Goal: Task Accomplishment & Management: Use online tool/utility

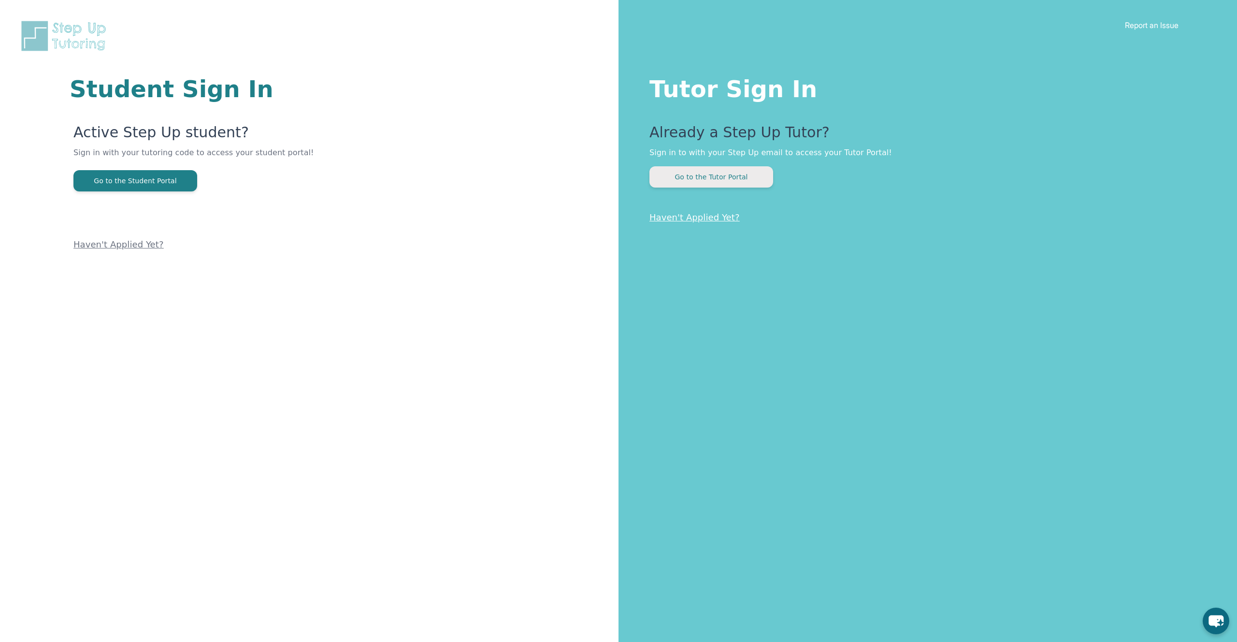
click at [727, 174] on button "Go to the Tutor Portal" at bounding box center [712, 176] width 124 height 21
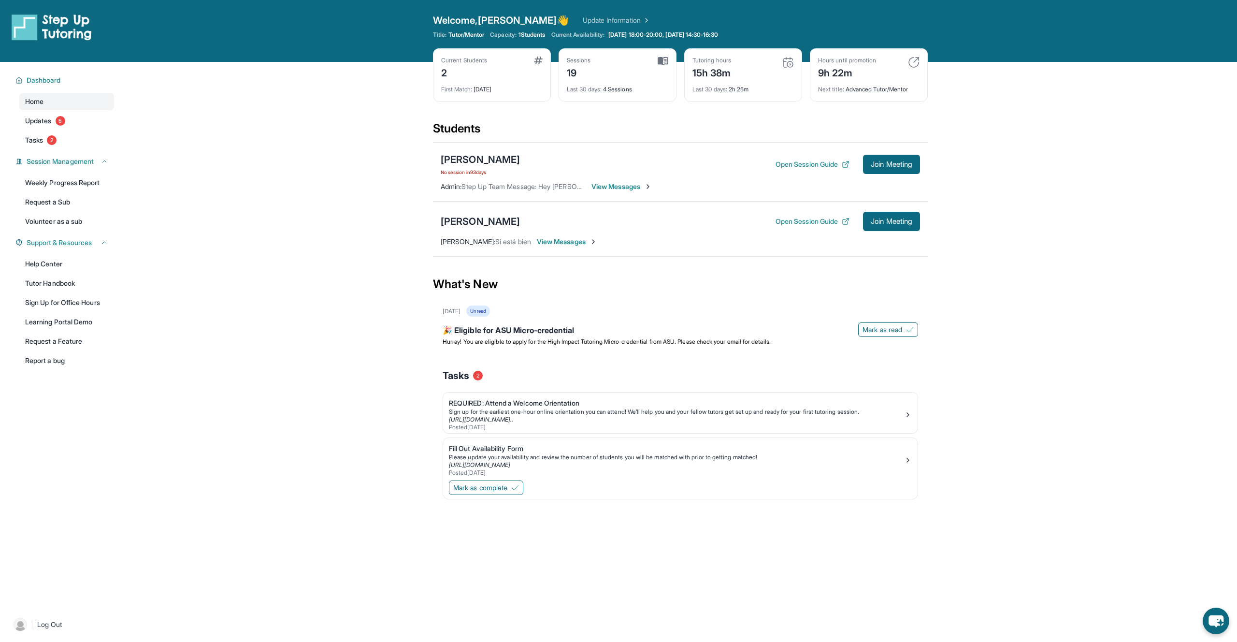
click at [566, 239] on span "View Messages" at bounding box center [567, 242] width 60 height 10
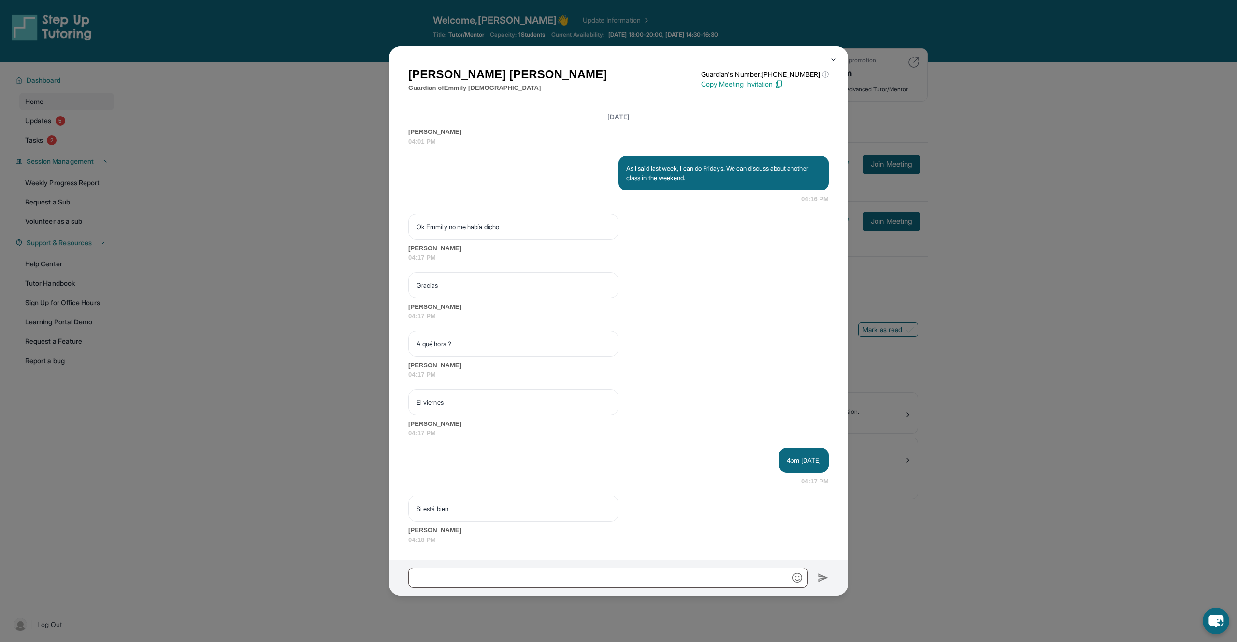
scroll to position [10321, 0]
click at [874, 217] on div "[PERSON_NAME] Guardian of [PERSON_NAME] Guardian's Number: [PHONE_NUMBER] ⓘ Thi…" at bounding box center [618, 321] width 1237 height 642
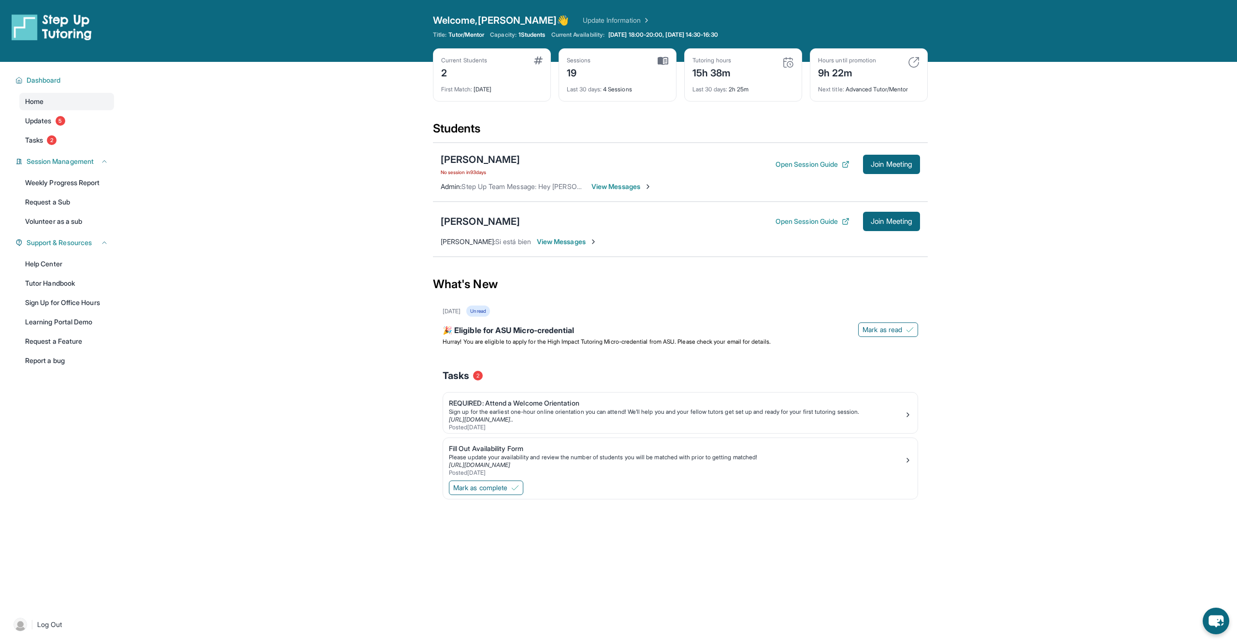
click at [638, 196] on div "[PERSON_NAME] No session [DATE] Open Session Guide Join Meeting Admin : Step Up…" at bounding box center [680, 172] width 495 height 59
click at [635, 190] on span "View Messages" at bounding box center [622, 187] width 60 height 10
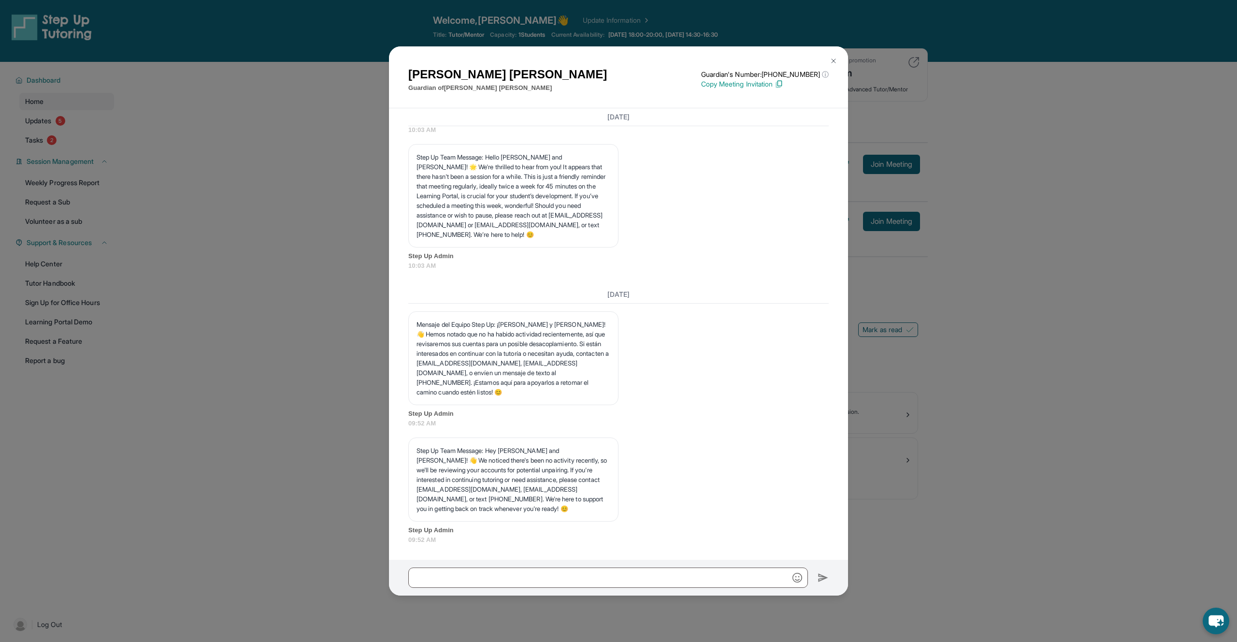
scroll to position [4239, 0]
click at [888, 302] on div "[PERSON_NAME] Guardian of [PERSON_NAME] Guardian's Number: [PHONE_NUMBER] ⓘ Thi…" at bounding box center [618, 321] width 1237 height 642
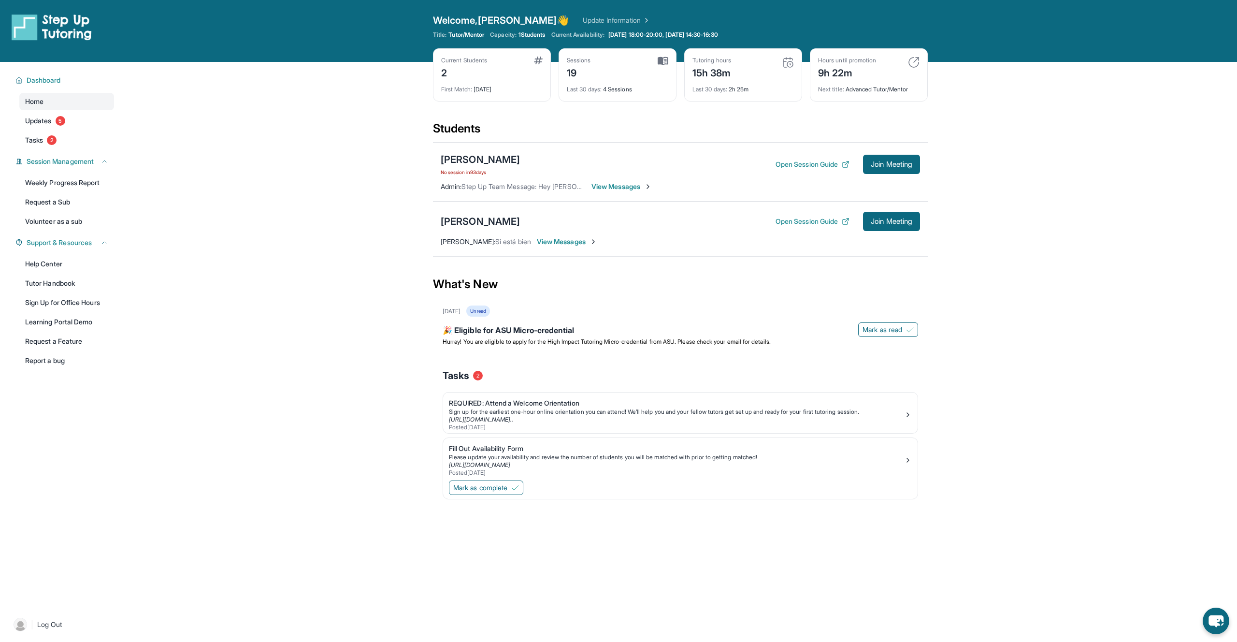
click at [913, 60] on img at bounding box center [914, 63] width 12 height 12
click at [909, 70] on div "Hours until promotion 9h 22m" at bounding box center [869, 68] width 102 height 23
click at [1218, 617] on icon "chat-button" at bounding box center [1216, 621] width 16 height 13
click at [1027, 493] on main "Current Students 2 First Match : [DATE] Sessions 19 Last 30 days : 4 Sessions T…" at bounding box center [681, 299] width 1114 height 474
click at [1172, 184] on main "Current Students 2 First Match : [DATE] Sessions 19 Last 30 days : 4 Sessions T…" at bounding box center [681, 299] width 1114 height 474
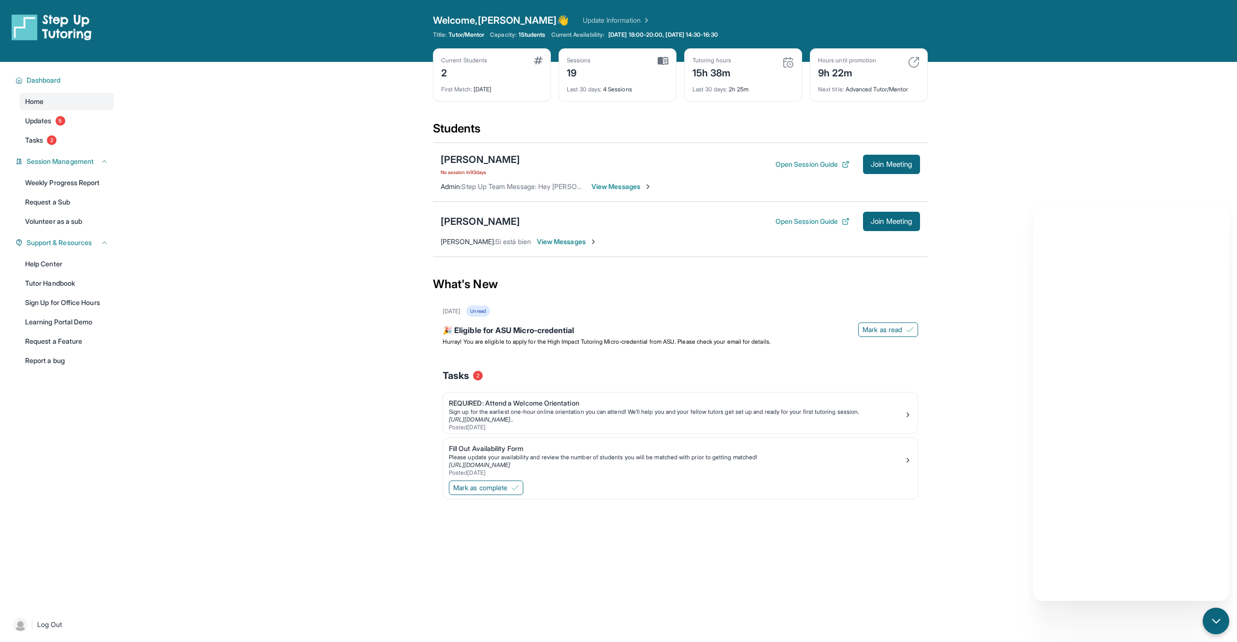
click at [1211, 624] on icon "chat-button" at bounding box center [1217, 621] width 12 height 12
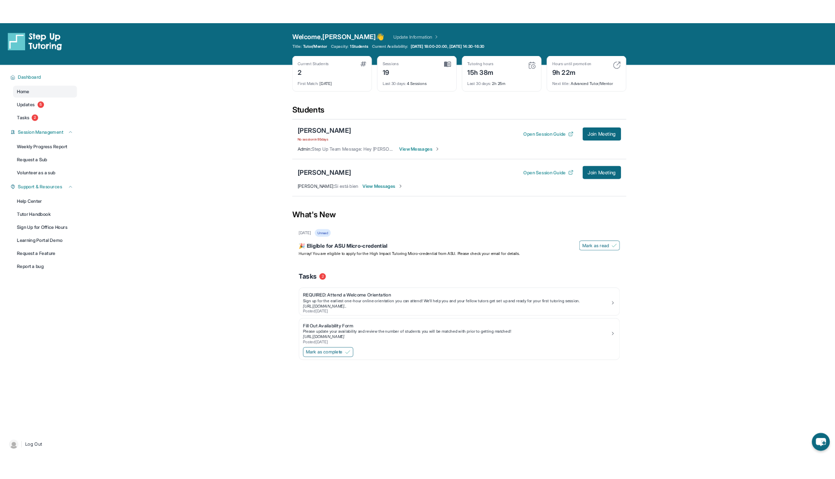
scroll to position [62, 0]
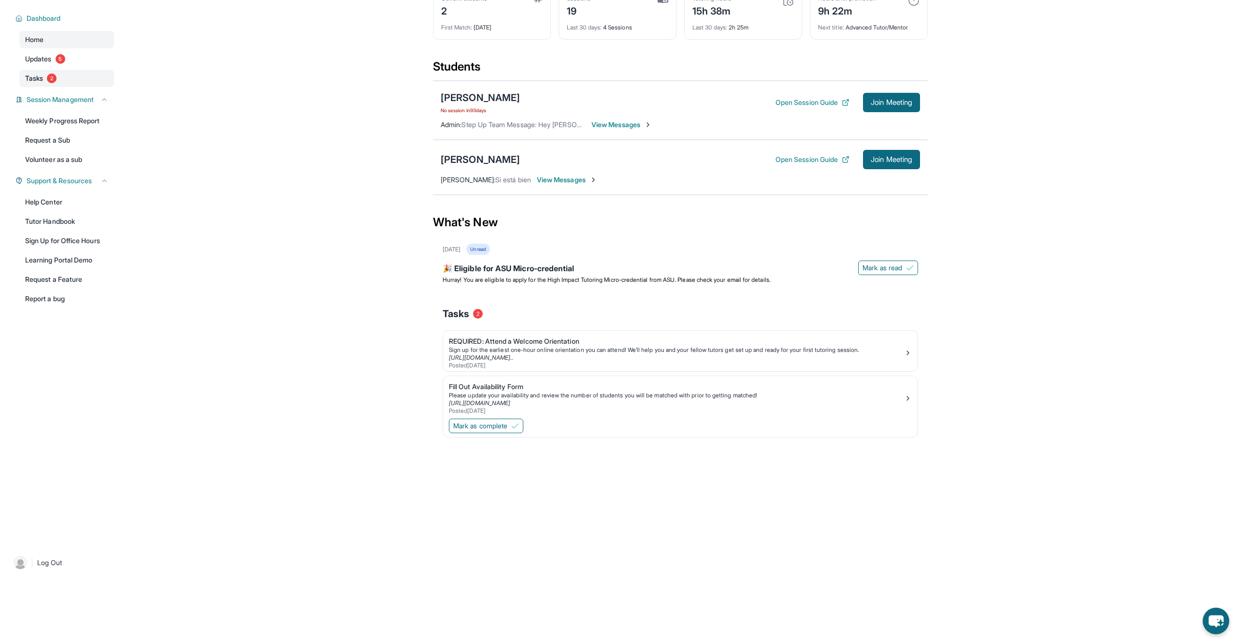
click at [64, 70] on link "Tasks 2" at bounding box center [66, 78] width 95 height 17
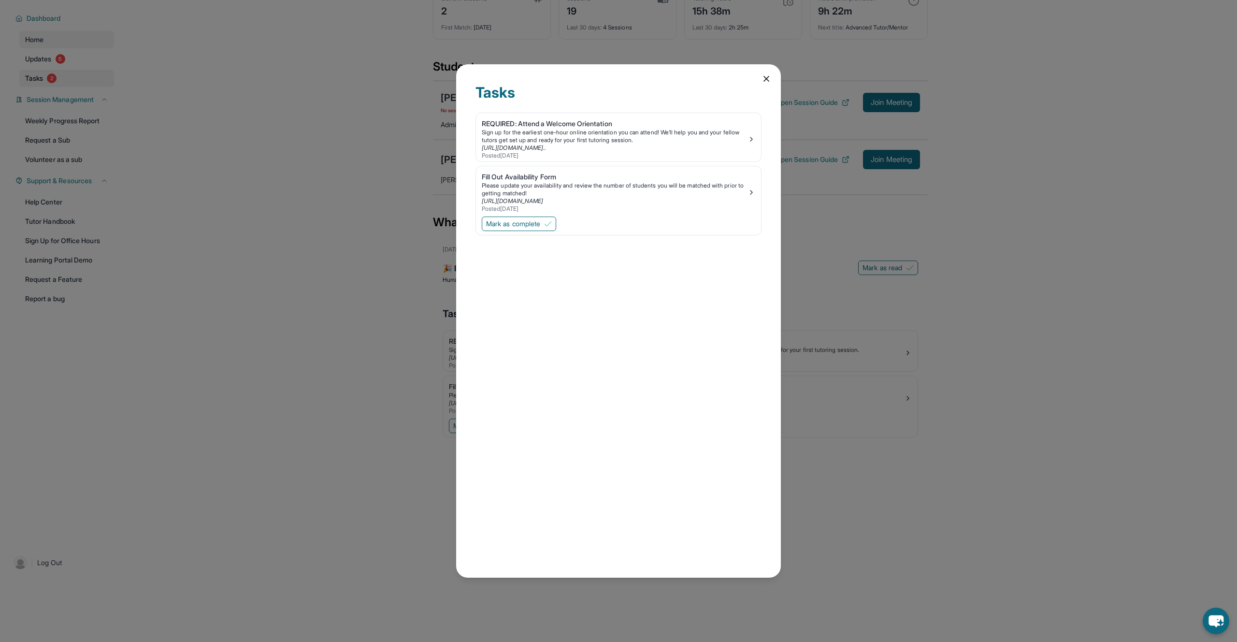
click at [64, 70] on div "Tasks REQUIRED: Attend a Welcome Orientation Sign up for the earliest one-hour …" at bounding box center [618, 321] width 1237 height 642
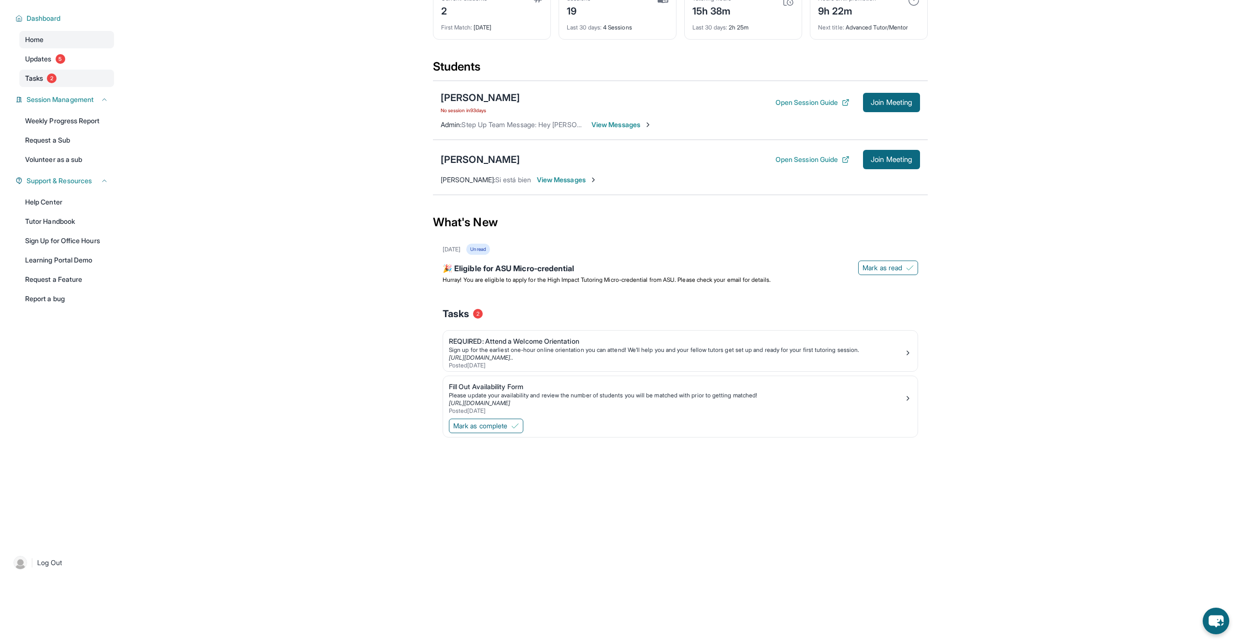
click at [54, 78] on span "2" at bounding box center [52, 78] width 10 height 10
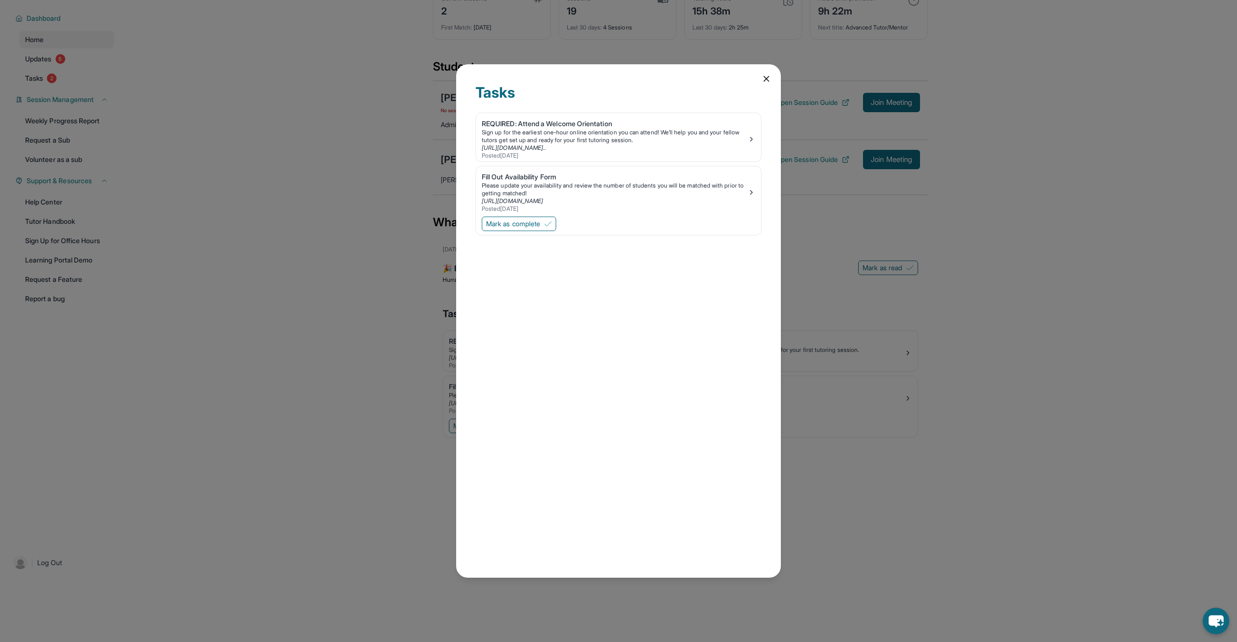
click at [54, 77] on div "Tasks REQUIRED: Attend a Welcome Orientation Sign up for the earliest one-hour …" at bounding box center [618, 321] width 1237 height 642
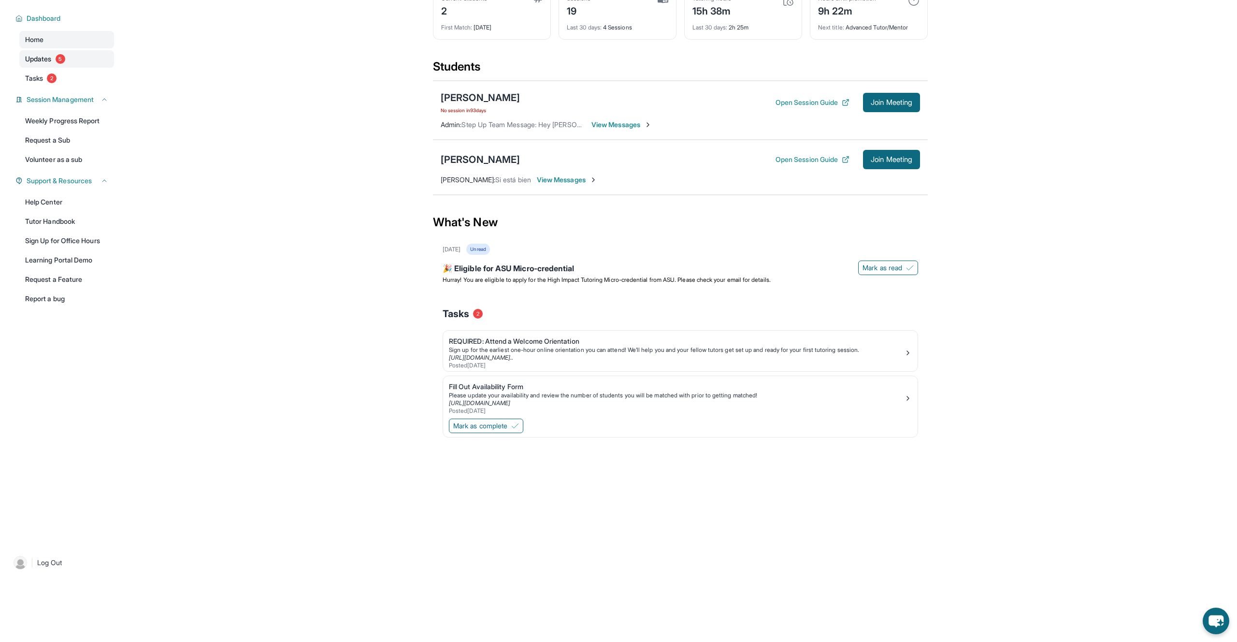
click at [52, 52] on link "Updates 5" at bounding box center [66, 58] width 95 height 17
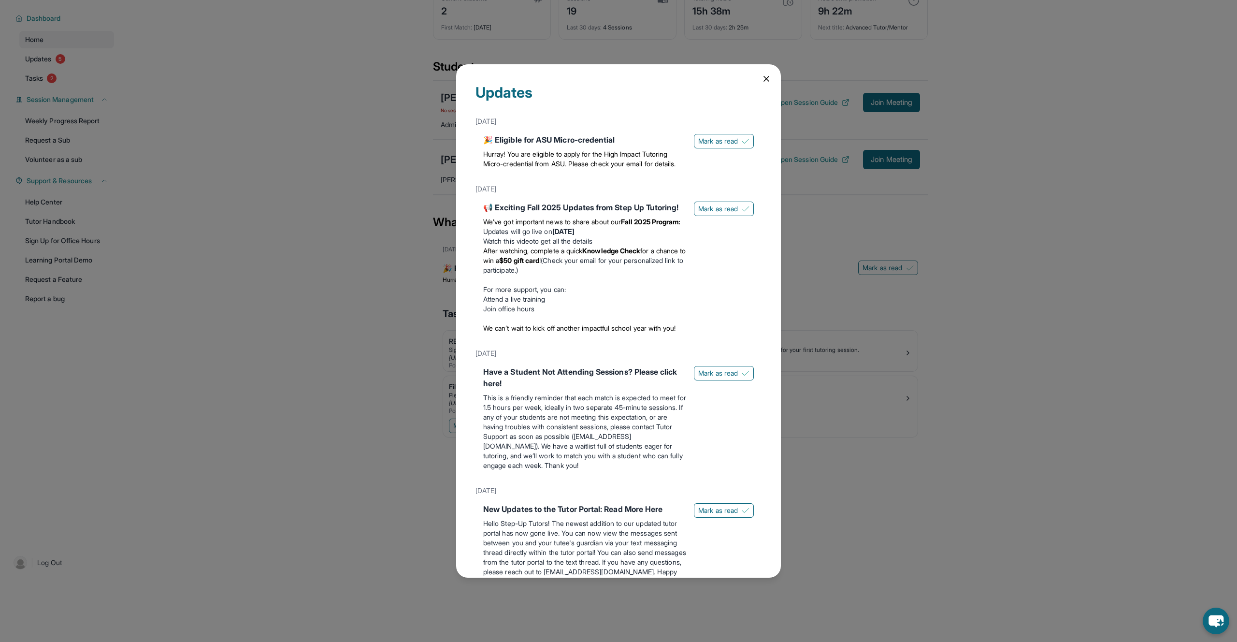
click at [574, 96] on div "Updates" at bounding box center [619, 98] width 286 height 29
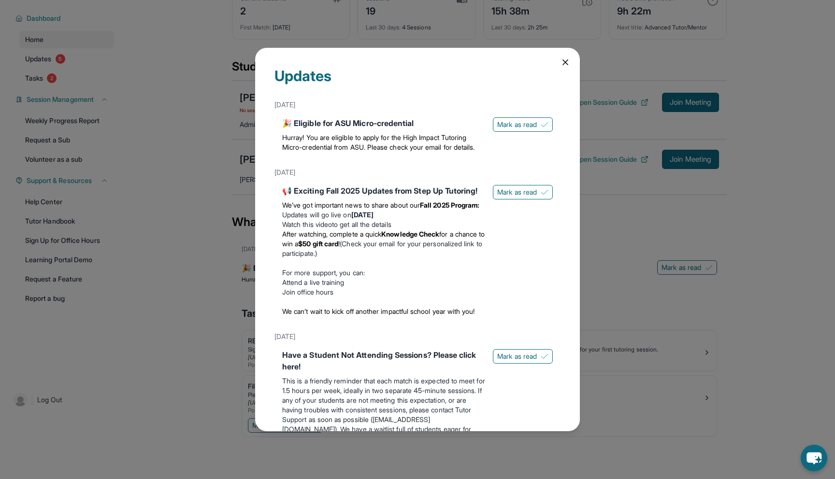
click at [605, 160] on div "Updates [DATE] 🎉 Eligible for ASU Micro-credential Hurray! You are eligible to …" at bounding box center [417, 239] width 835 height 479
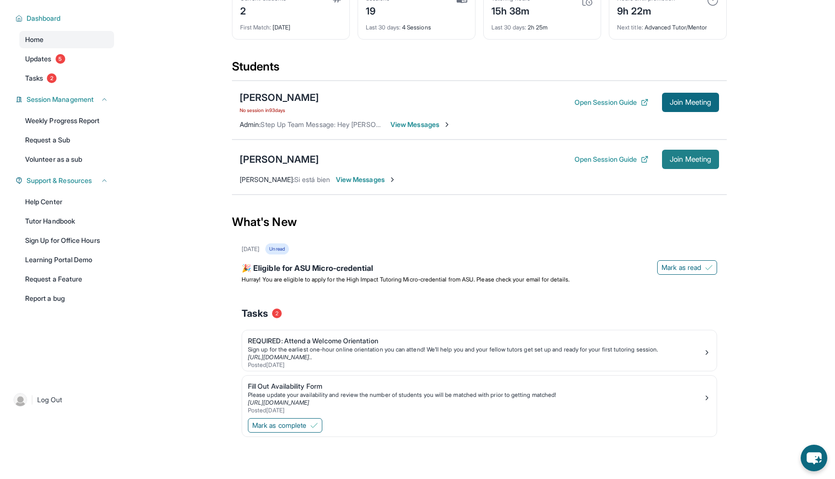
click at [676, 151] on button "Join Meeting" at bounding box center [690, 159] width 57 height 19
